Goal: Task Accomplishment & Management: Use online tool/utility

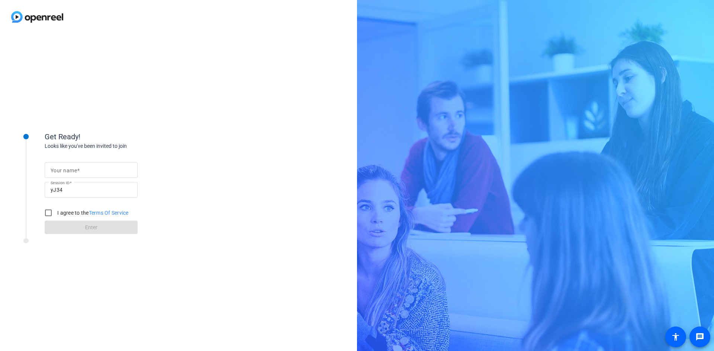
click at [88, 172] on input "Your name" at bounding box center [91, 170] width 81 height 9
type input "[PERSON_NAME]"
click at [95, 228] on form "Your name [PERSON_NAME] Session ID yJ34 I agree to the Terms Of Service Enter" at bounding box center [91, 196] width 93 height 76
click at [50, 212] on input "I agree to the Terms Of Service" at bounding box center [48, 213] width 15 height 15
checkbox input "true"
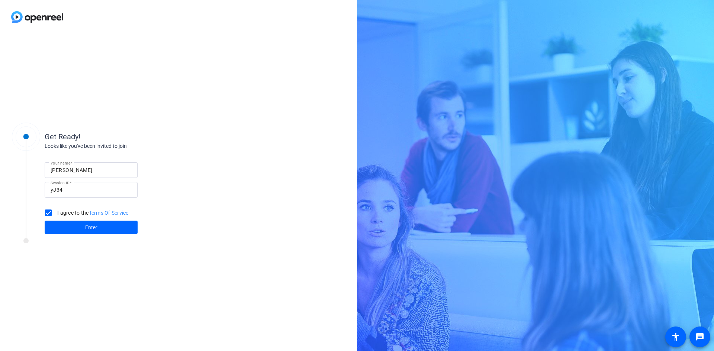
click at [62, 227] on span at bounding box center [91, 228] width 93 height 18
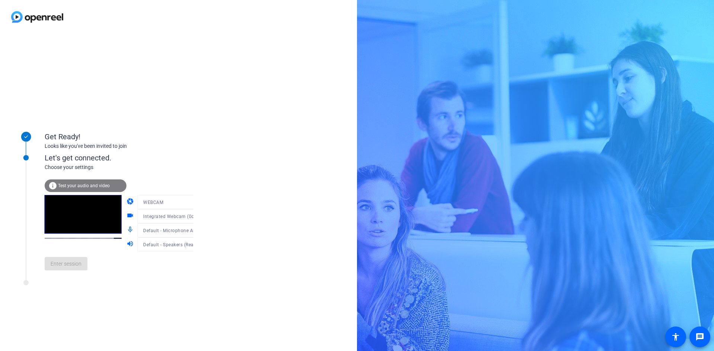
click at [184, 202] on mat-form-field "WEBCAM" at bounding box center [172, 202] width 71 height 14
click at [66, 264] on span "Enter session" at bounding box center [66, 264] width 31 height 8
